Goal: Transaction & Acquisition: Purchase product/service

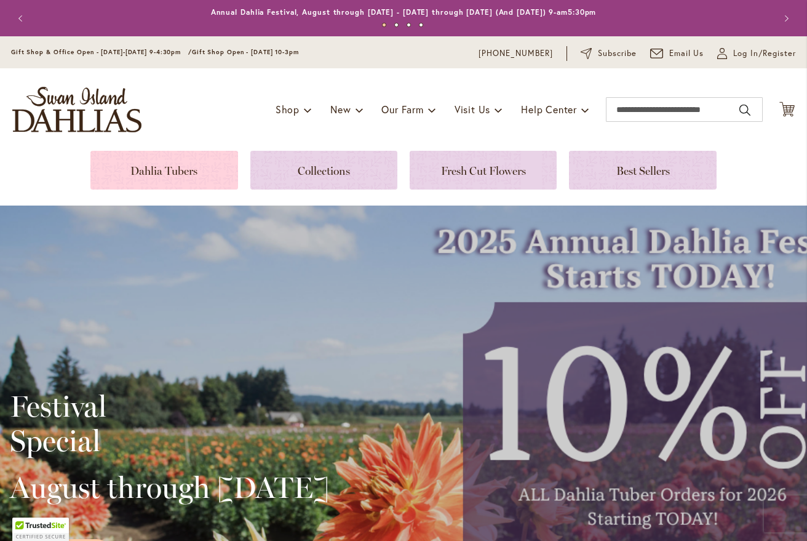
click at [156, 172] on link at bounding box center [163, 170] width 147 height 39
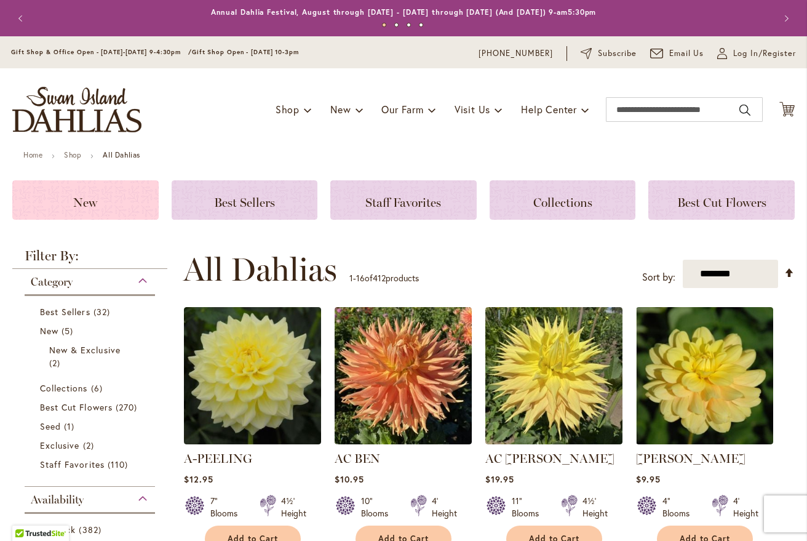
click at [121, 198] on h3 "New" at bounding box center [85, 200] width 117 height 14
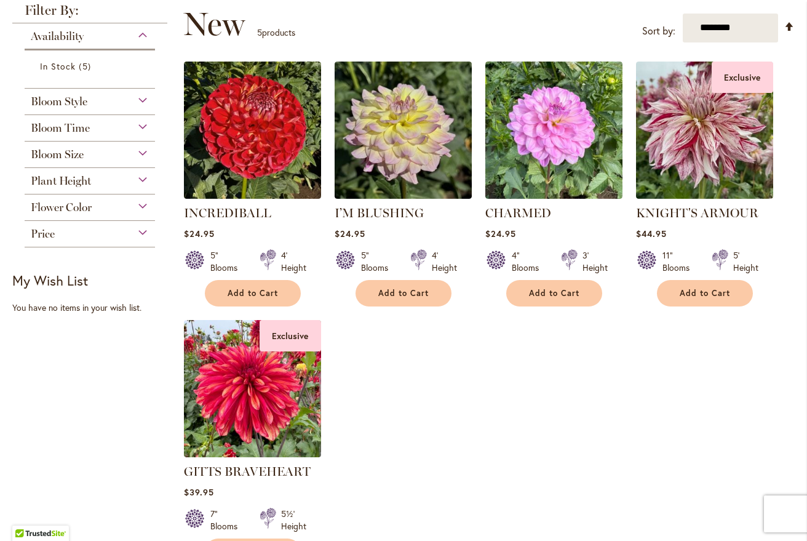
scroll to position [246, 0]
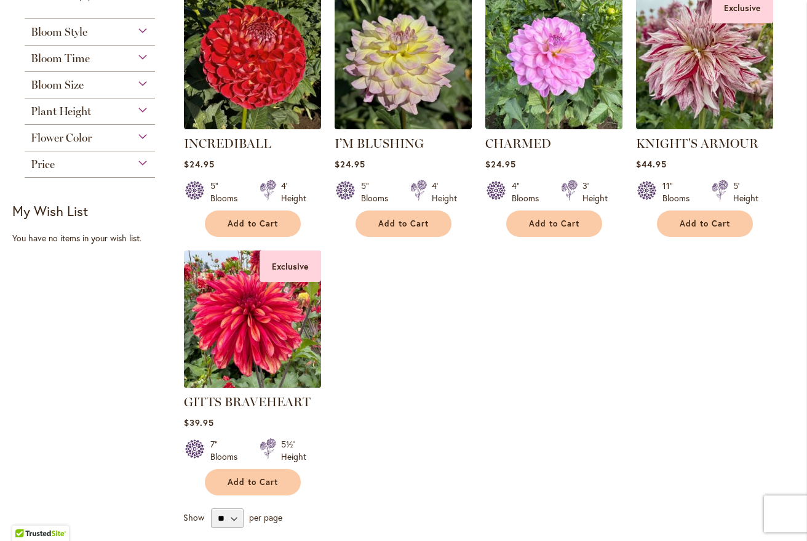
click at [248, 345] on img at bounding box center [252, 319] width 144 height 144
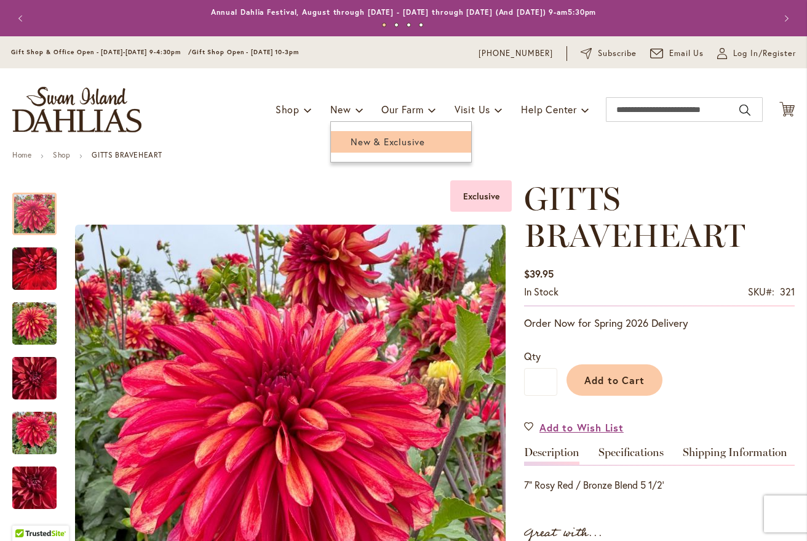
click at [356, 148] on link "New & Exclusive" at bounding box center [401, 142] width 140 height 22
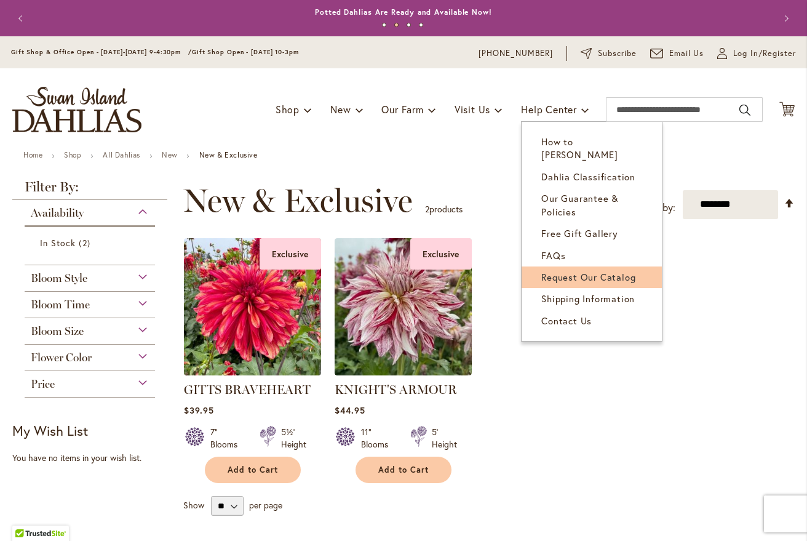
click at [586, 271] on span "Request Our Catalog" at bounding box center [588, 277] width 94 height 12
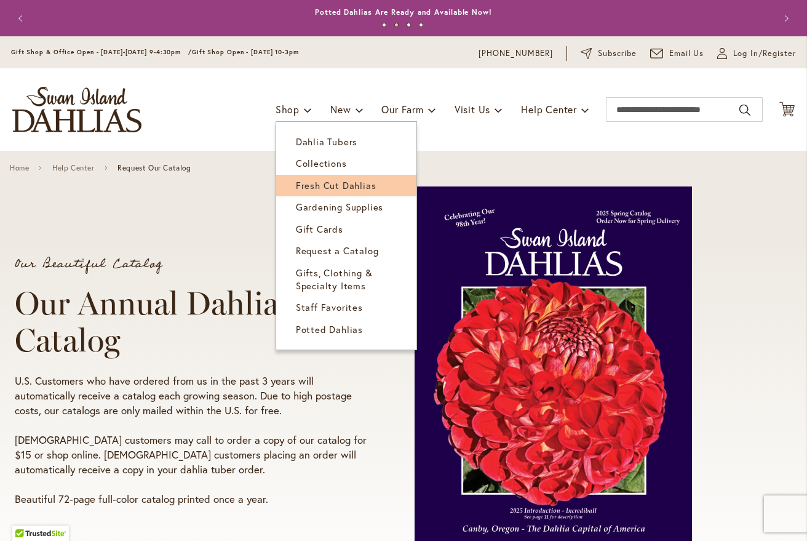
click at [322, 184] on span "Fresh Cut Dahlias" at bounding box center [336, 185] width 81 height 12
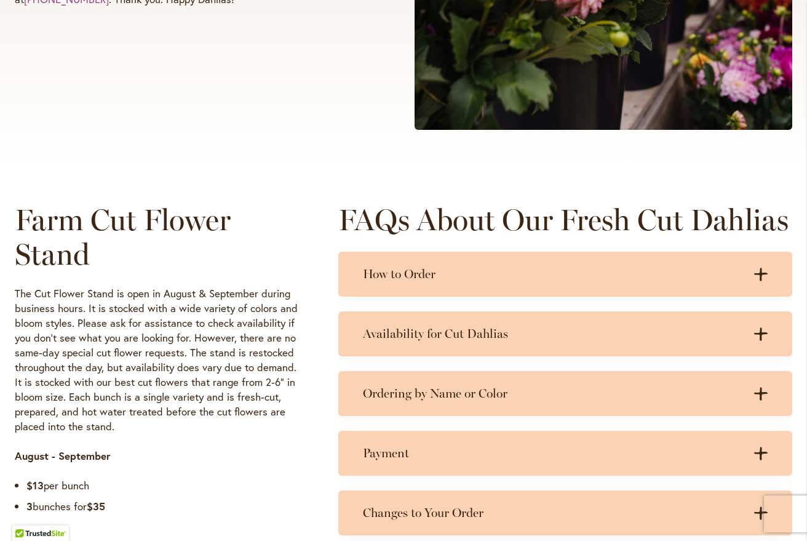
scroll to position [431, 0]
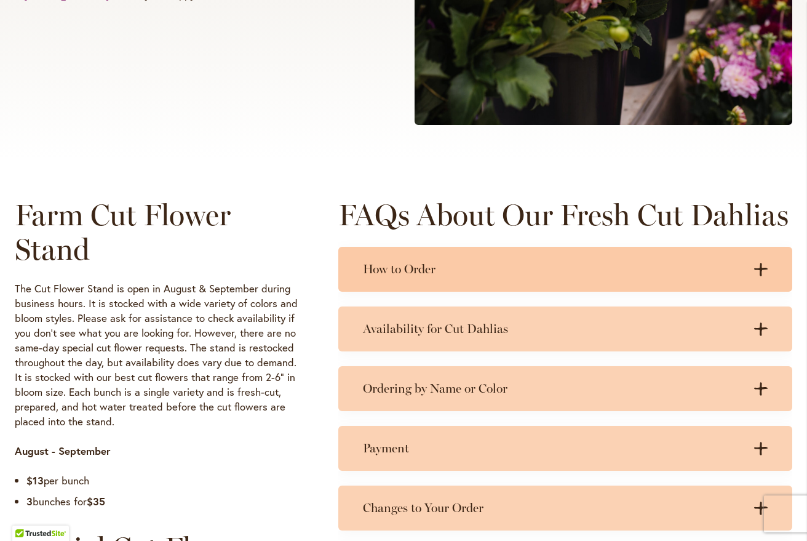
click at [759, 263] on icon ".cls-1 { fill: #3c2616; stroke-width: 0px; }" at bounding box center [761, 270] width 14 height 14
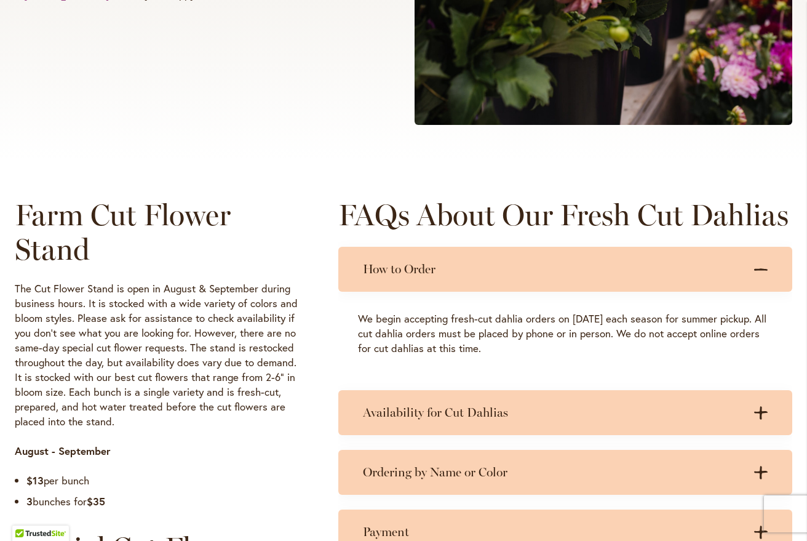
scroll to position [492, 0]
